Goal: Check status

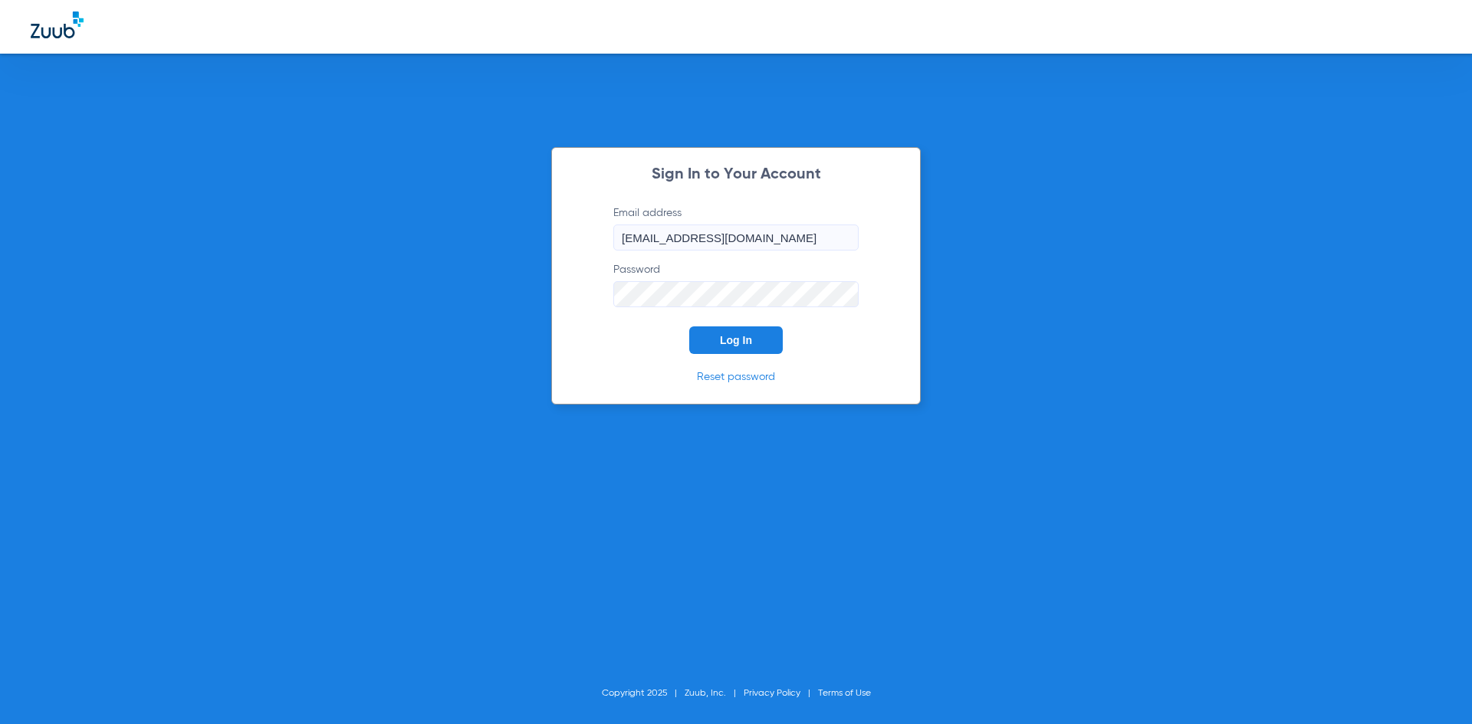
click at [702, 339] on button "Log In" at bounding box center [736, 340] width 94 height 28
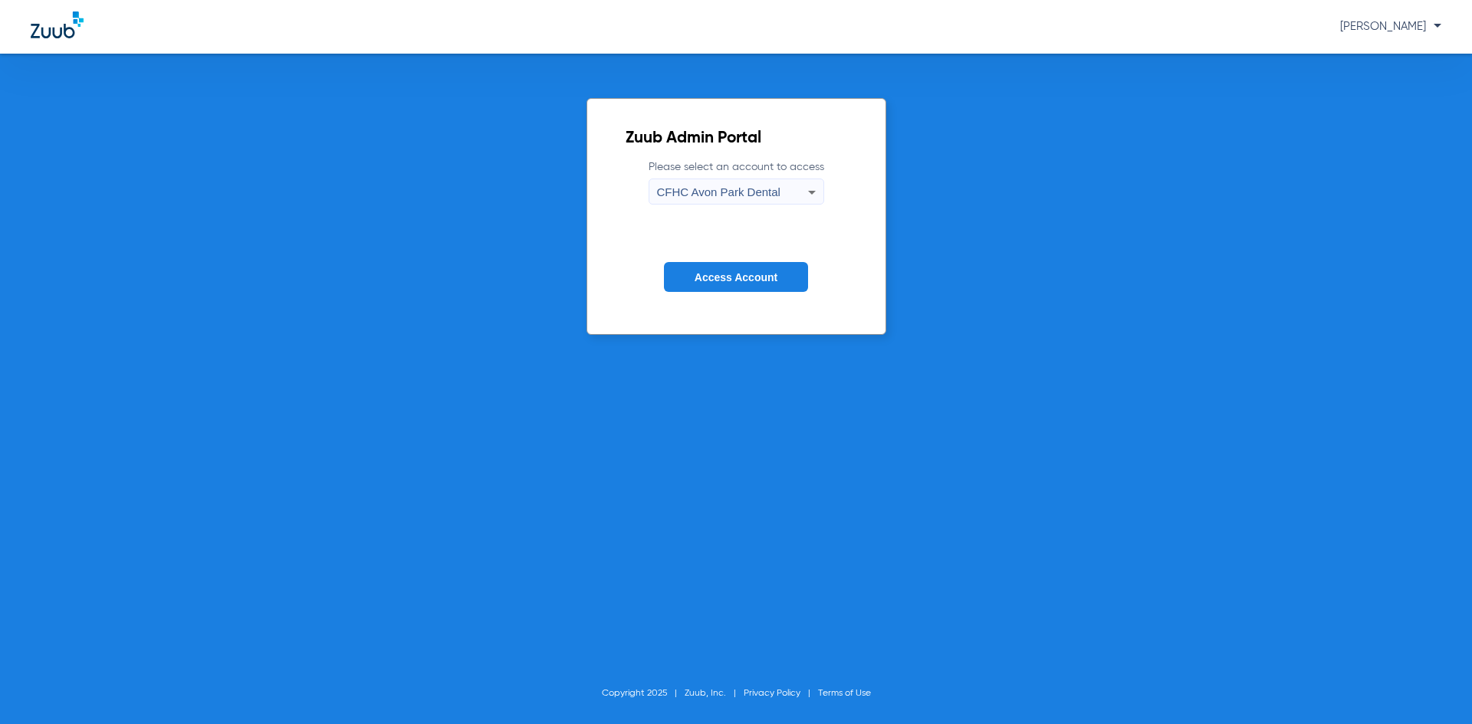
click at [767, 295] on form "Please select an account to access [GEOGRAPHIC_DATA] Dental Access Account" at bounding box center [735, 237] width 221 height 156
click at [767, 283] on span "Access Account" at bounding box center [735, 277] width 83 height 12
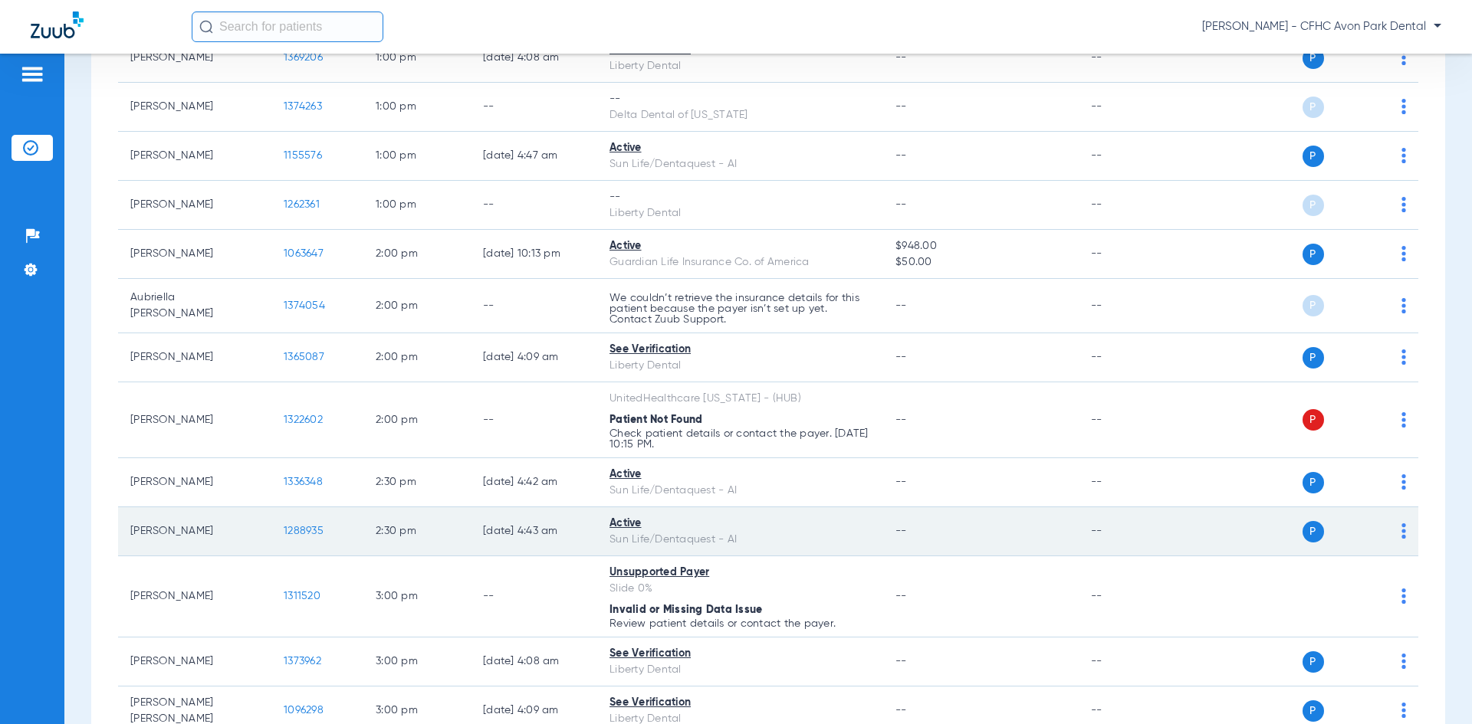
scroll to position [1533, 0]
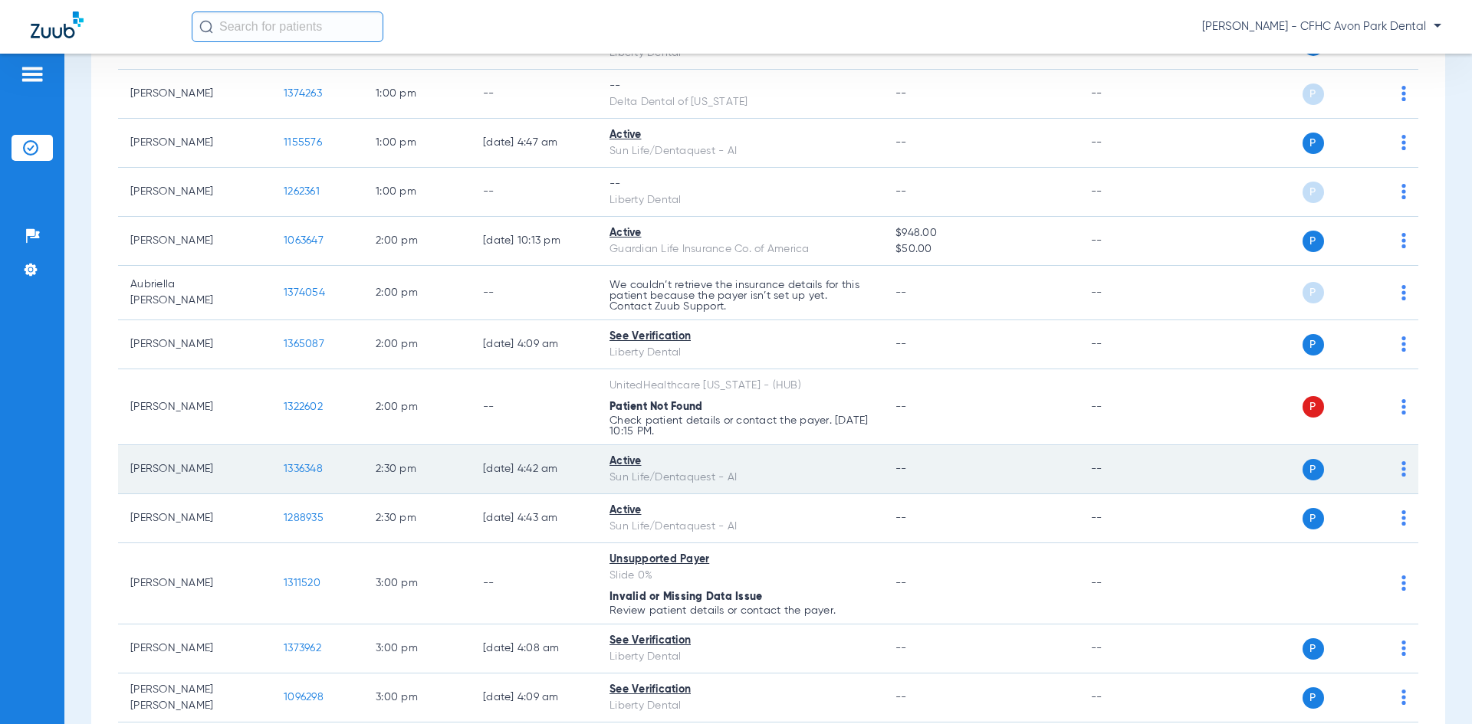
click at [300, 467] on span "1336348" at bounding box center [303, 469] width 39 height 11
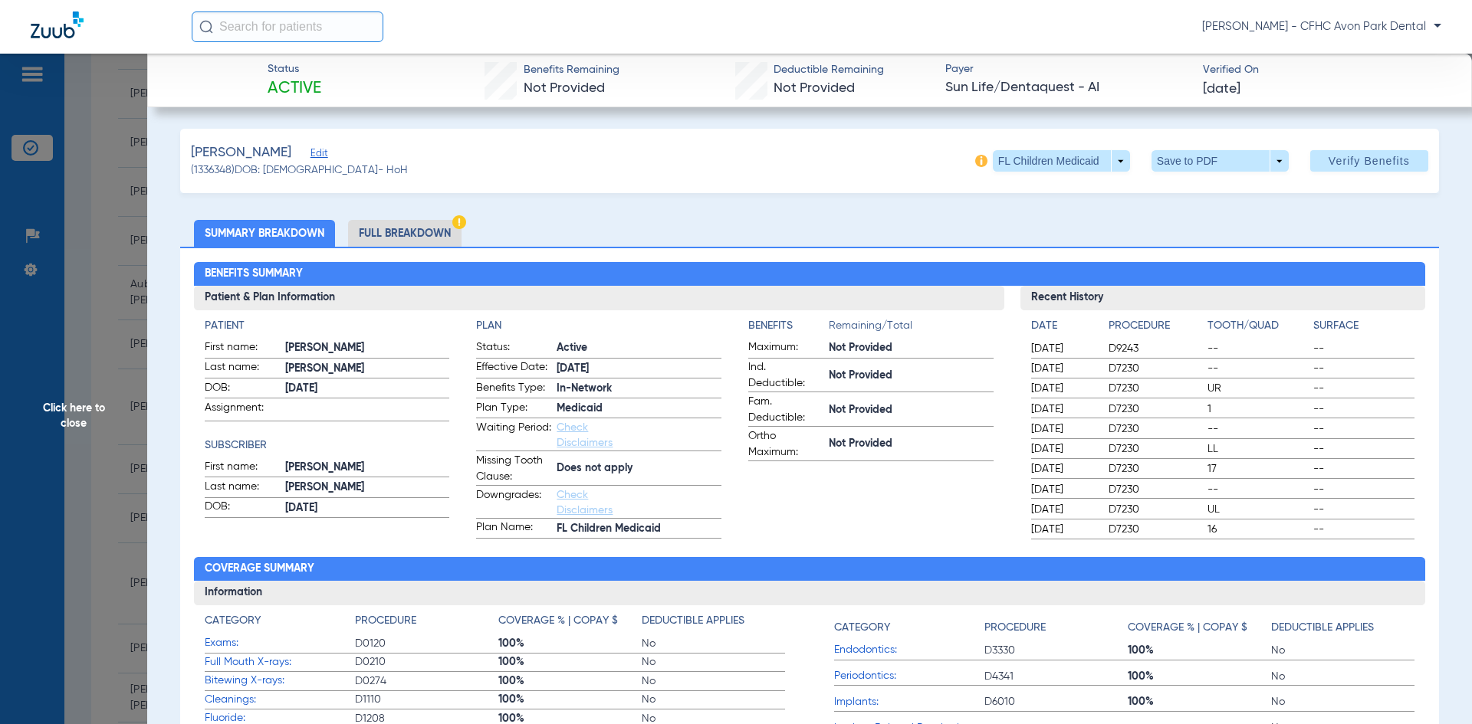
drag, startPoint x: 1153, startPoint y: 353, endPoint x: 1145, endPoint y: 471, distance: 119.1
click at [1145, 471] on div "Date Procedure Tooth/Quad Surface [DATE] D9243 -- -- [DATE] D7230 -- -- [DATE] …" at bounding box center [1223, 428] width 384 height 221
click at [1145, 471] on span "D7230" at bounding box center [1155, 468] width 94 height 15
drag, startPoint x: 1164, startPoint y: 527, endPoint x: 1157, endPoint y: 522, distance: 8.7
click at [1158, 522] on span "D7230" at bounding box center [1155, 529] width 94 height 15
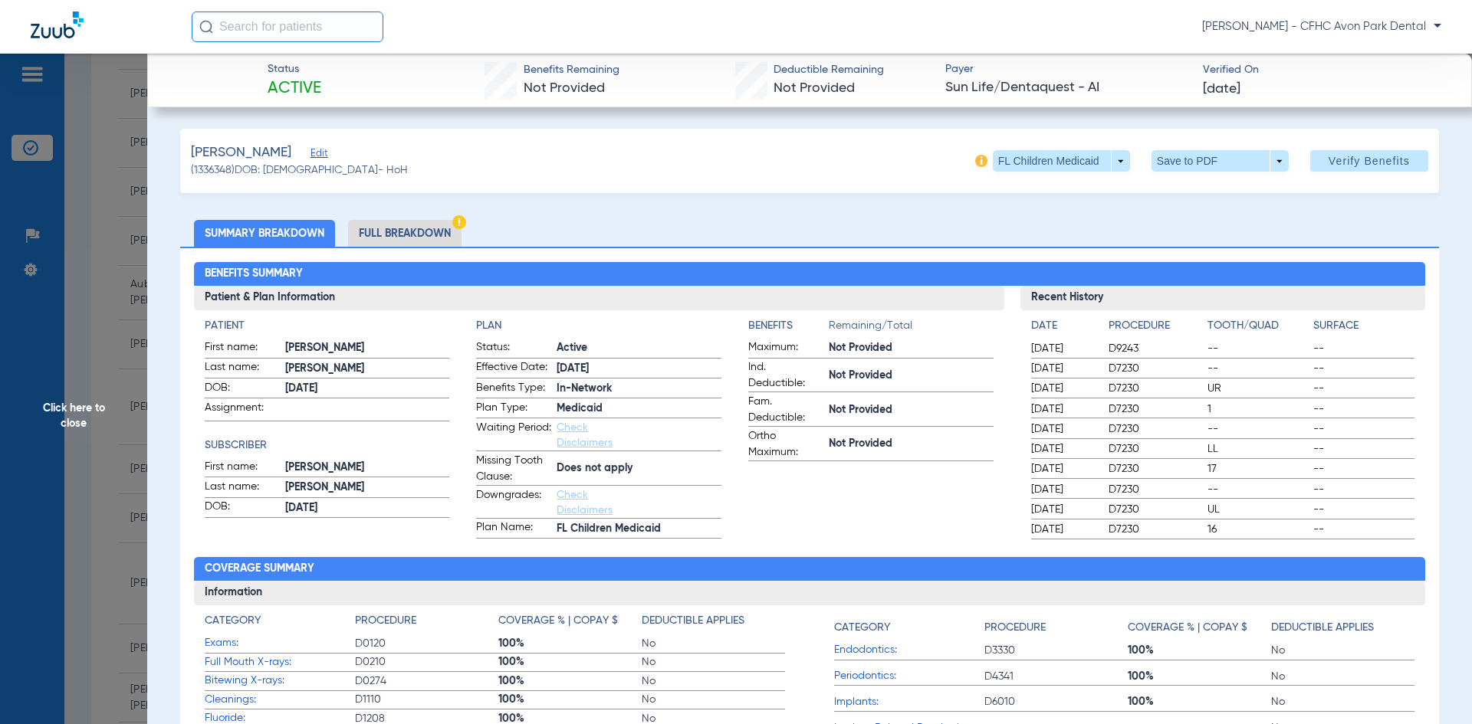
drag, startPoint x: 1157, startPoint y: 521, endPoint x: 1104, endPoint y: 330, distance: 198.0
click at [1104, 330] on div "Date Procedure Tooth/Quad Surface [DATE] D9243 -- -- [DATE] D7230 -- -- [DATE] …" at bounding box center [1223, 428] width 384 height 221
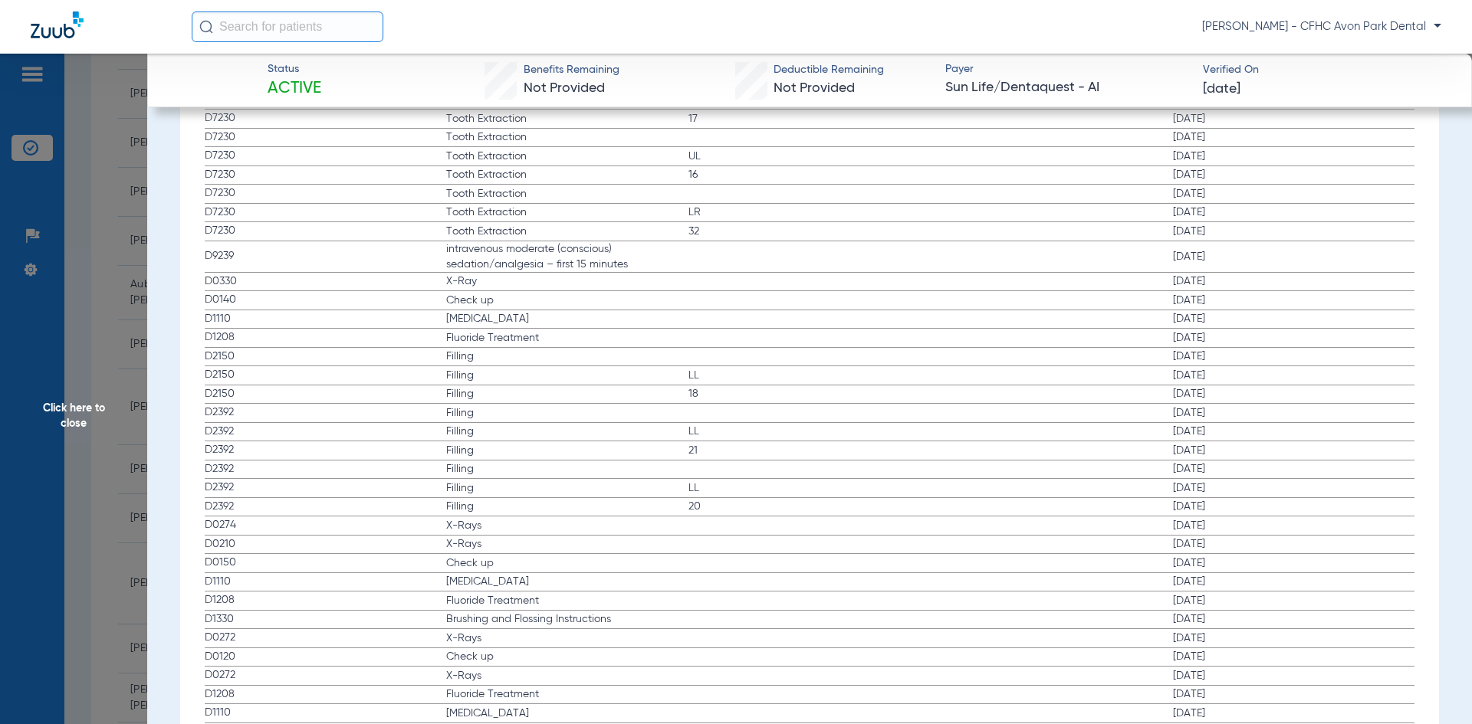
scroll to position [1916, 0]
drag, startPoint x: 588, startPoint y: 525, endPoint x: 1104, endPoint y: 546, distance: 517.0
drag, startPoint x: 940, startPoint y: 567, endPoint x: 928, endPoint y: 564, distance: 11.9
click at [937, 567] on label "D0150 Check up [DATE]" at bounding box center [810, 564] width 1210 height 19
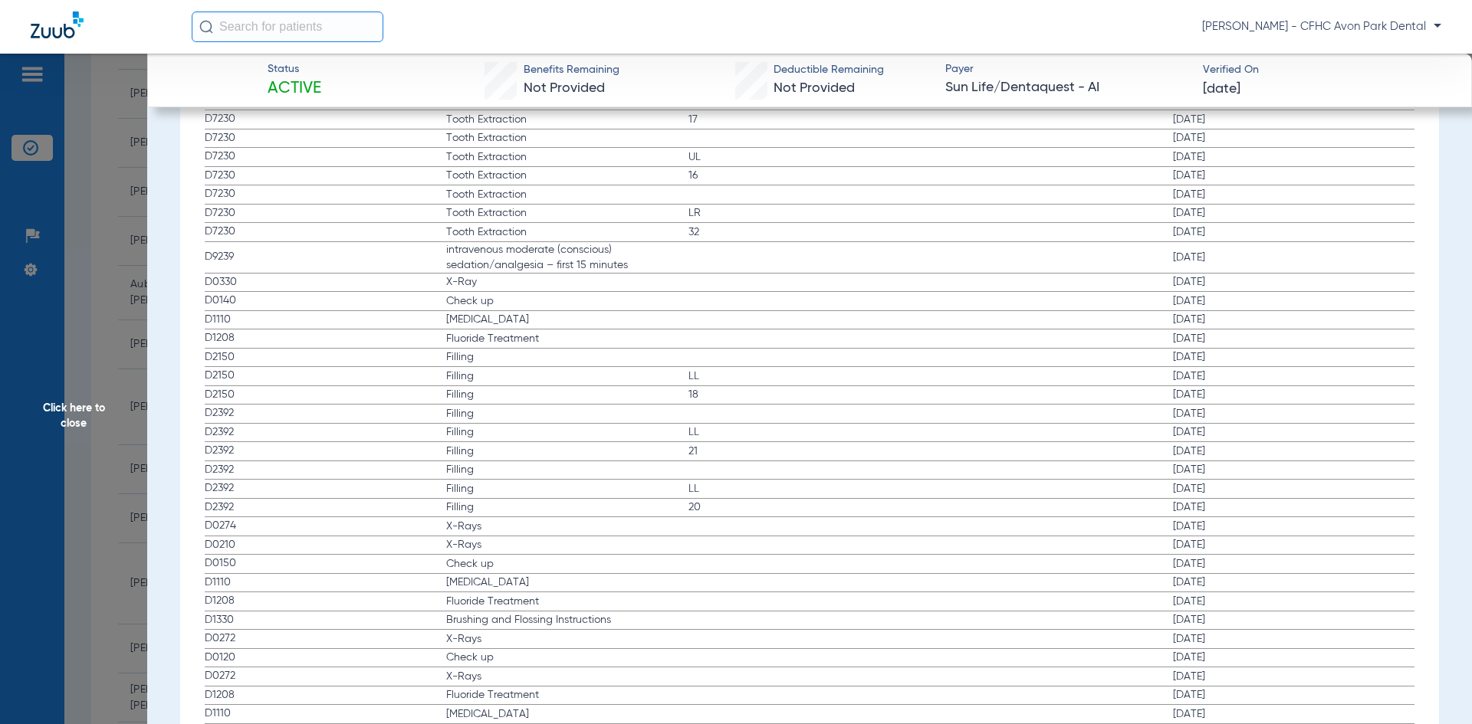
drag, startPoint x: 920, startPoint y: 559, endPoint x: 815, endPoint y: 517, distance: 113.4
click at [909, 543] on label "D0210 X-Rays [DATE]" at bounding box center [810, 546] width 1210 height 19
drag, startPoint x: 962, startPoint y: 556, endPoint x: 956, endPoint y: 592, distance: 37.3
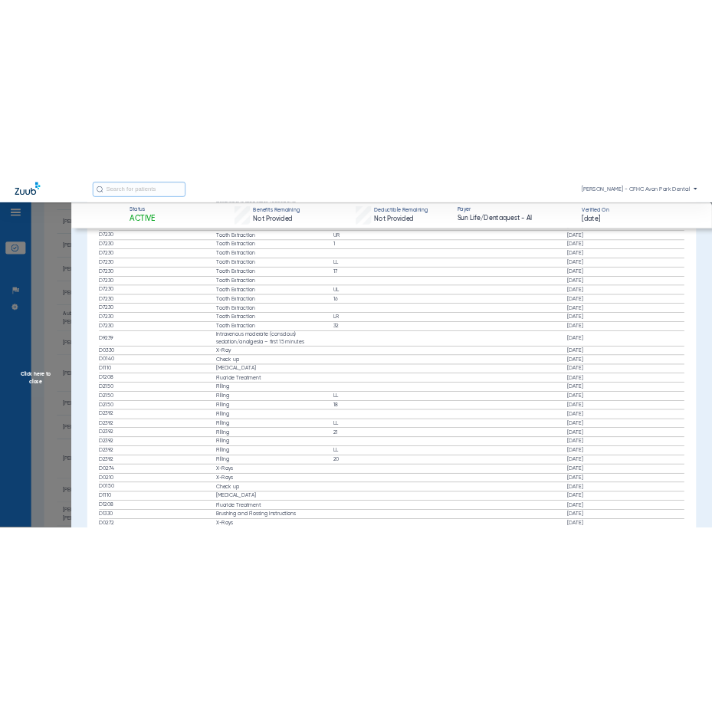
scroll to position [2223, 0]
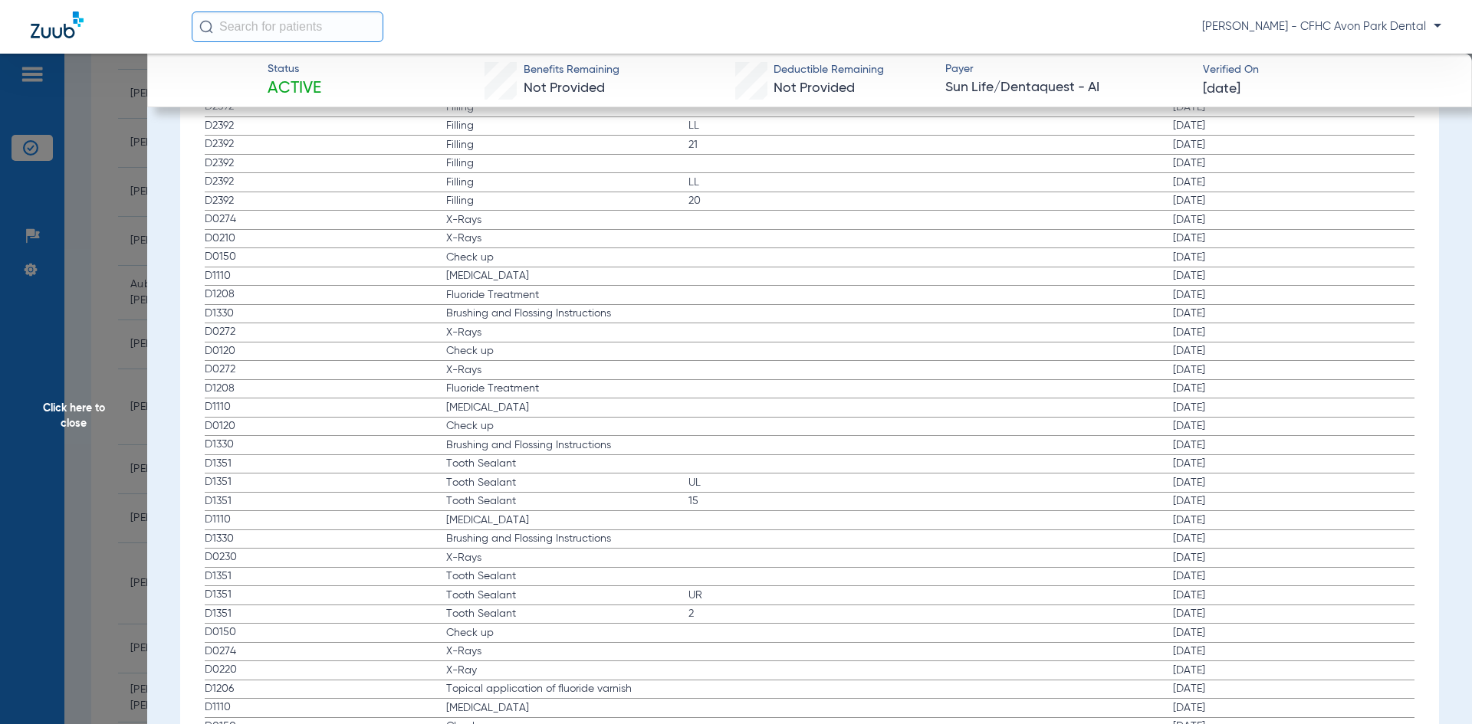
click at [779, 468] on label "D1351 Tooth Sealant [DATE]" at bounding box center [810, 464] width 1210 height 19
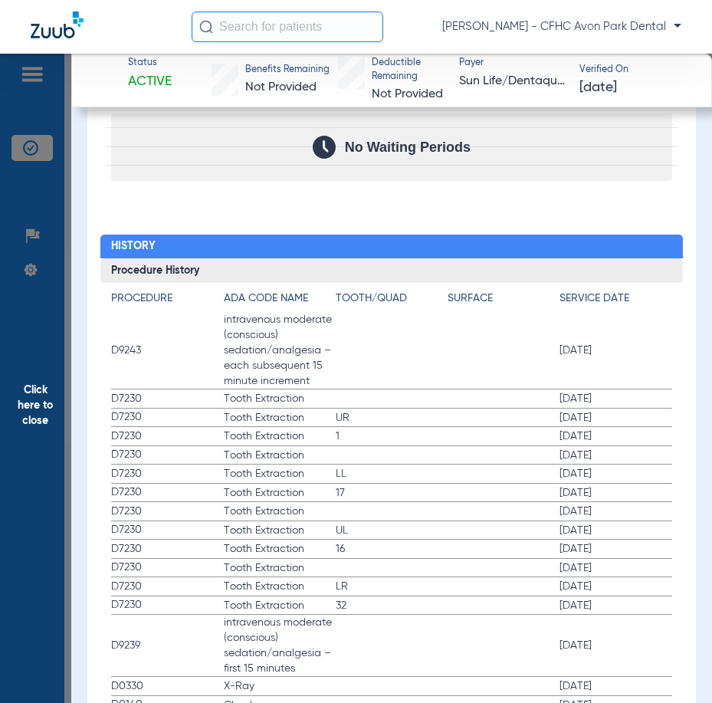
scroll to position [1839, 0]
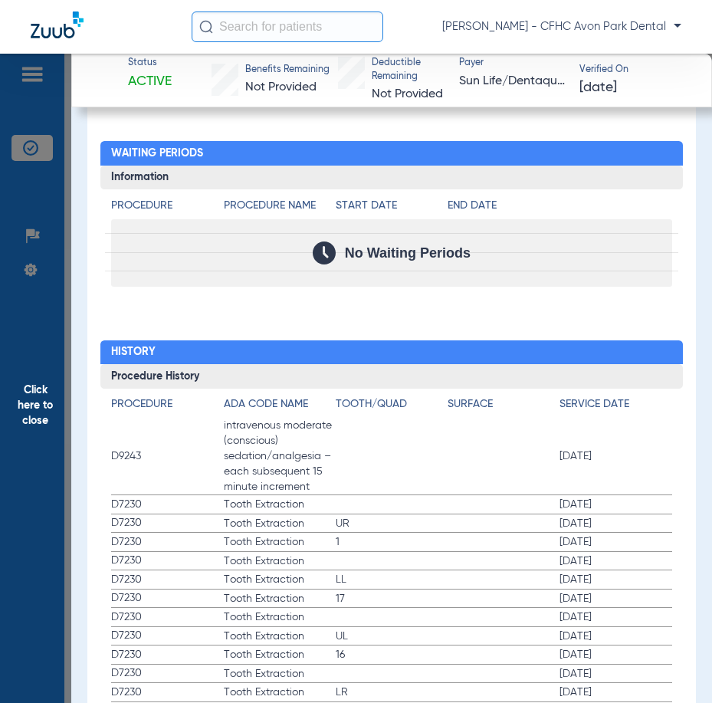
click at [51, 212] on span "Click here to close" at bounding box center [35, 405] width 71 height 703
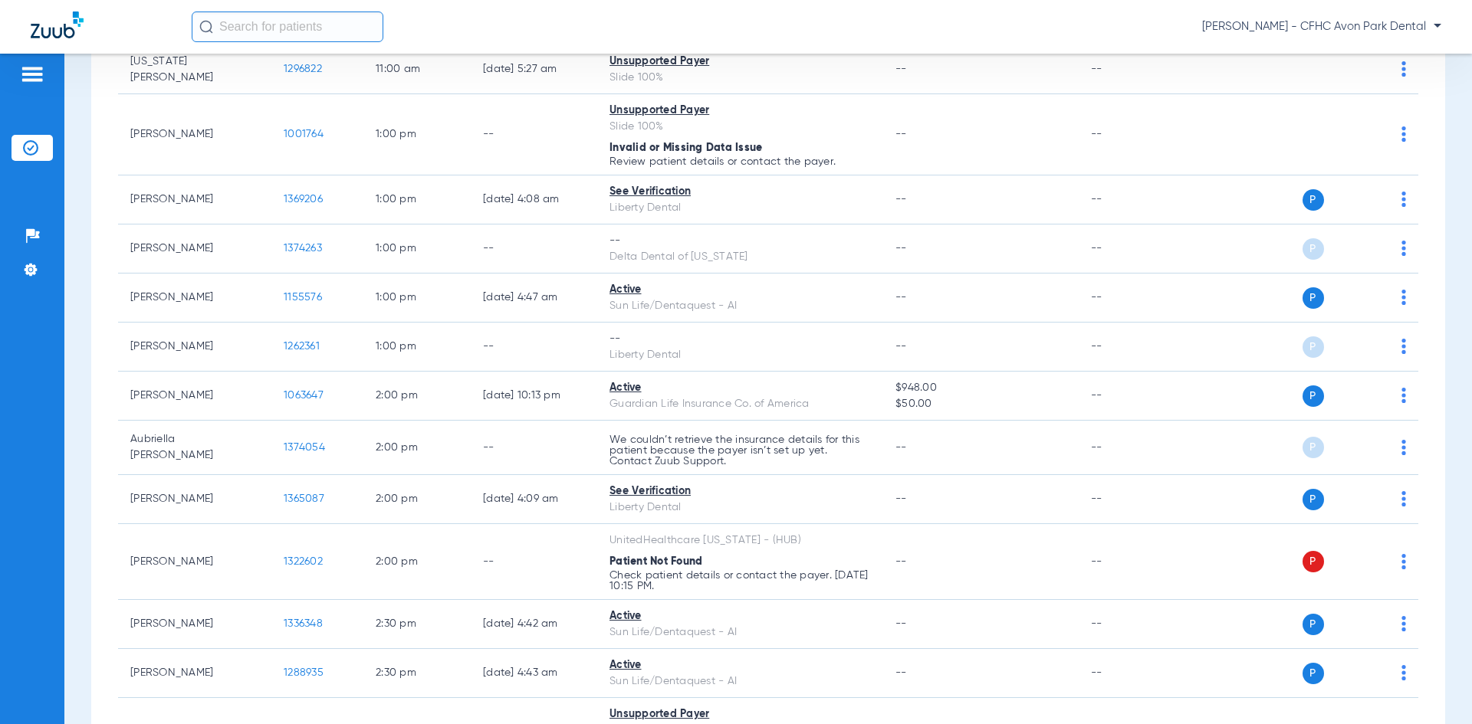
scroll to position [1376, 0]
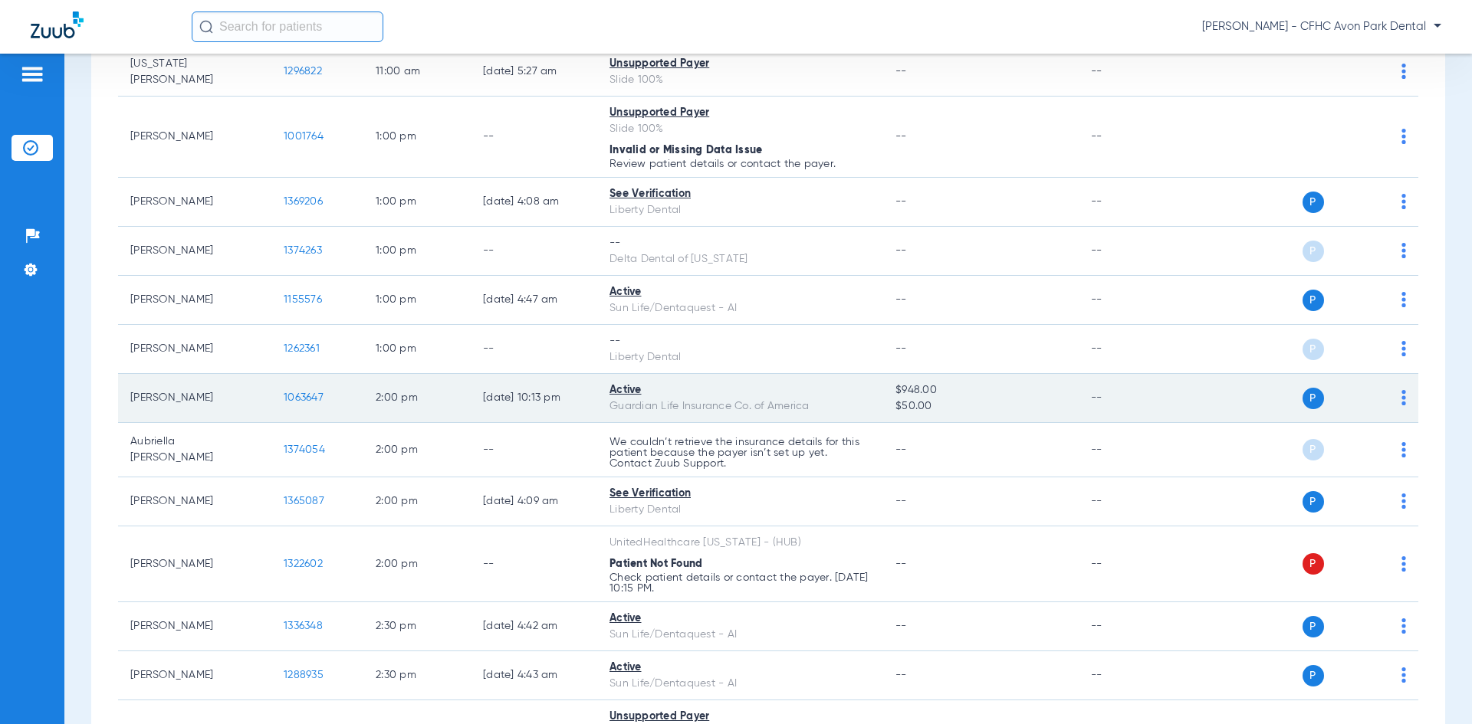
click at [298, 399] on span "1063647" at bounding box center [304, 397] width 40 height 11
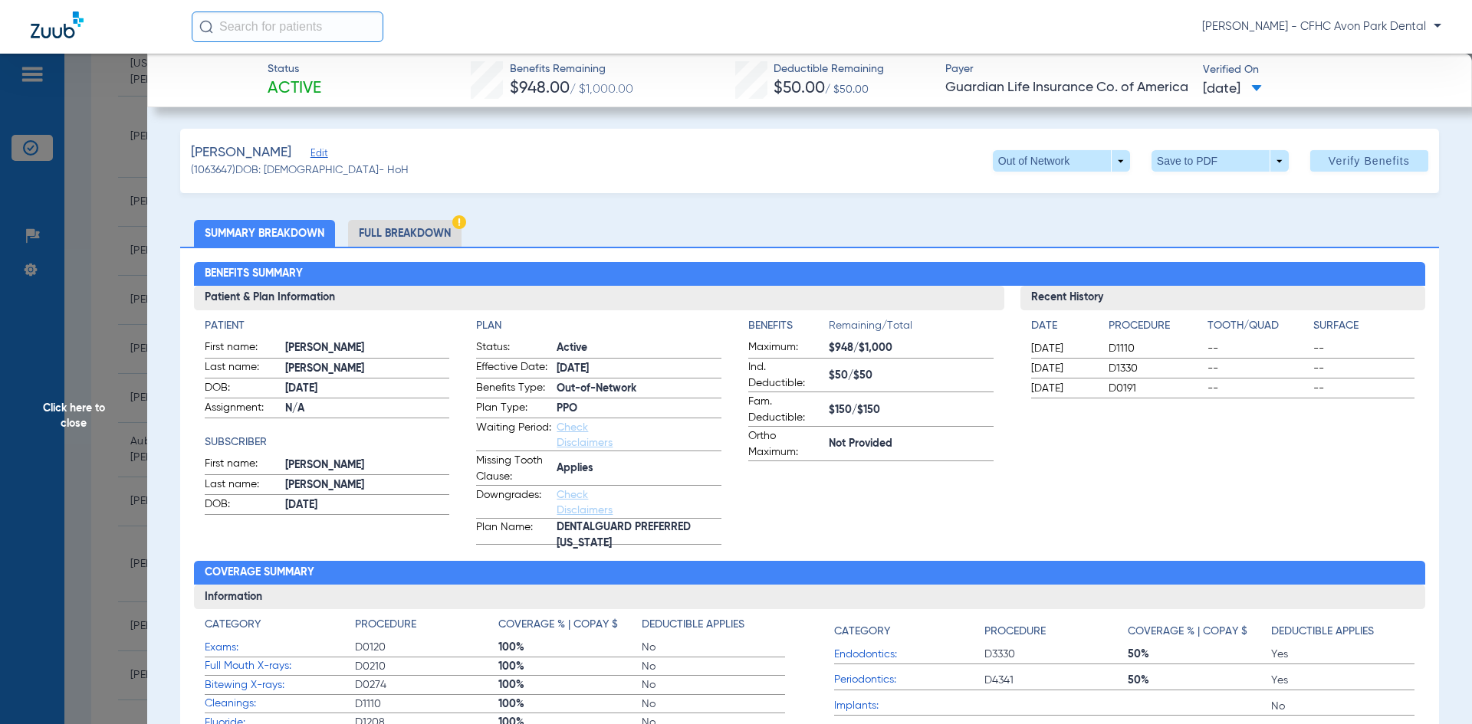
click at [61, 304] on span "Click here to close" at bounding box center [73, 416] width 147 height 724
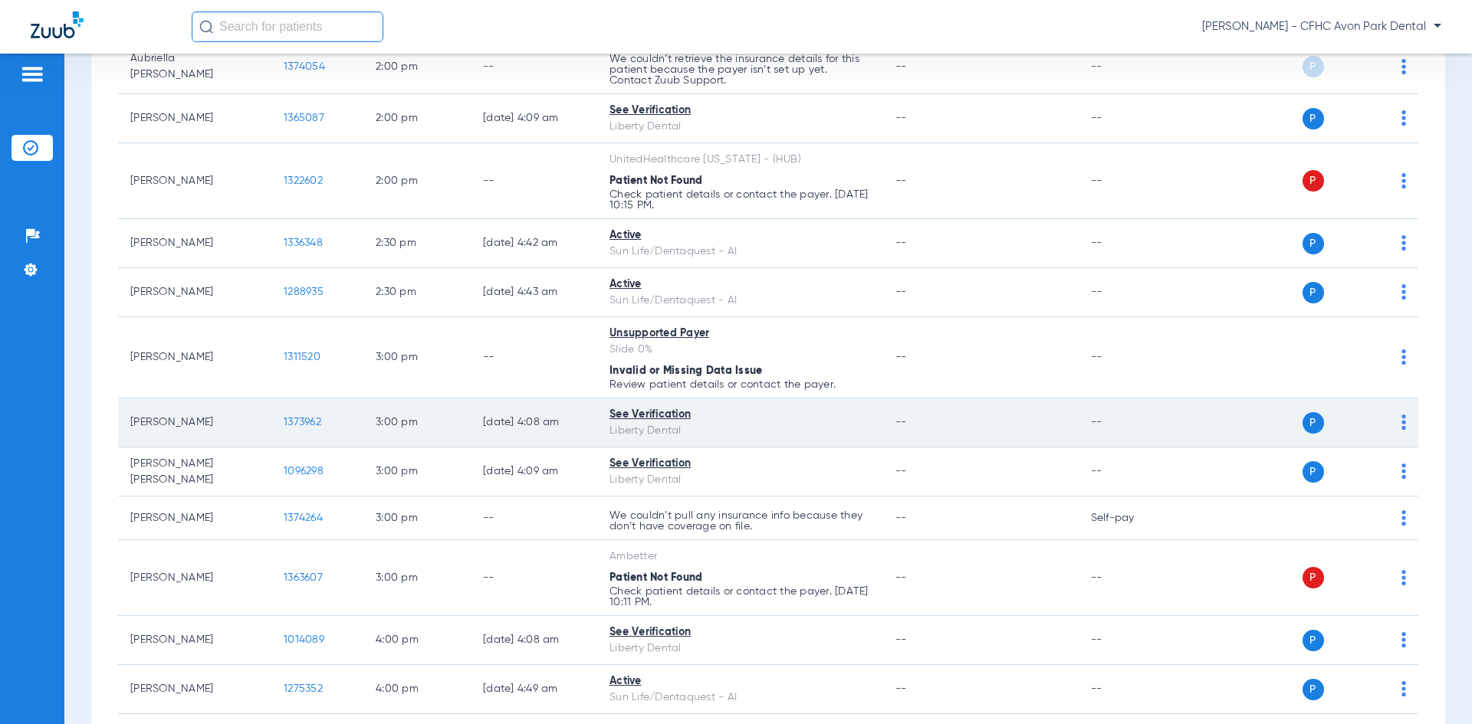
scroll to position [1989, 0]
